Goal: Transaction & Acquisition: Purchase product/service

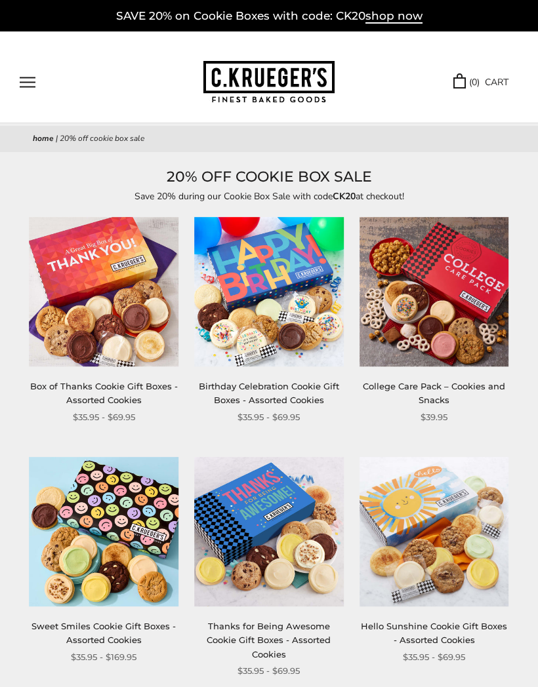
scroll to position [3, 0]
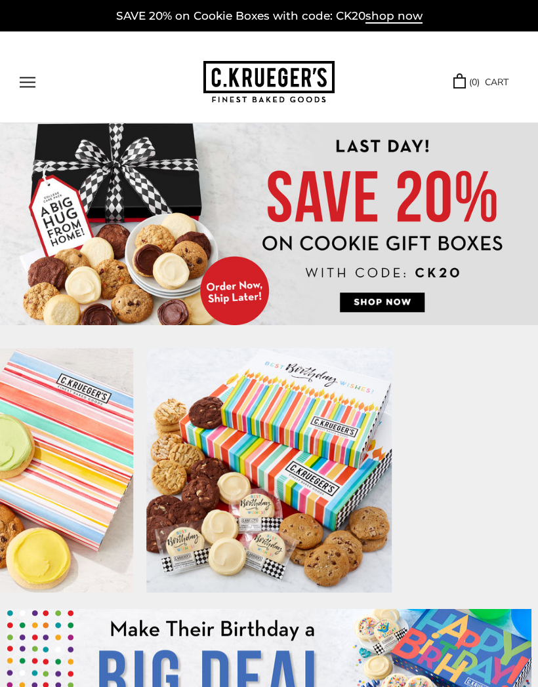
scroll to position [0, 1666]
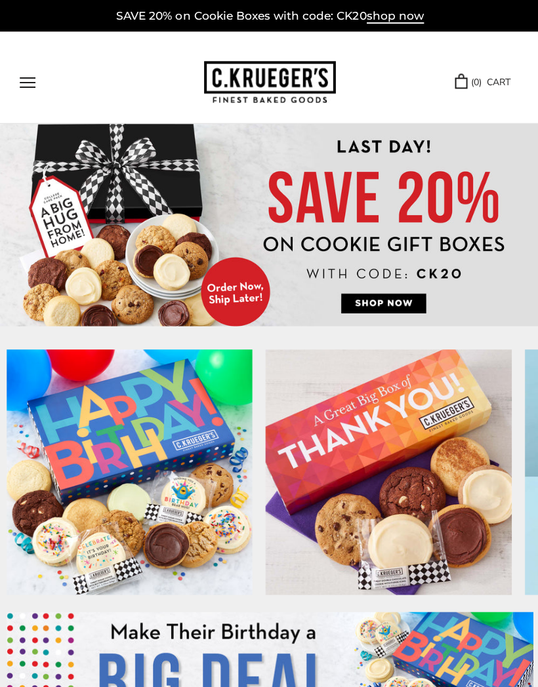
click at [273, 638] on img at bounding box center [269, 680] width 524 height 140
